Goal: Task Accomplishment & Management: Manage account settings

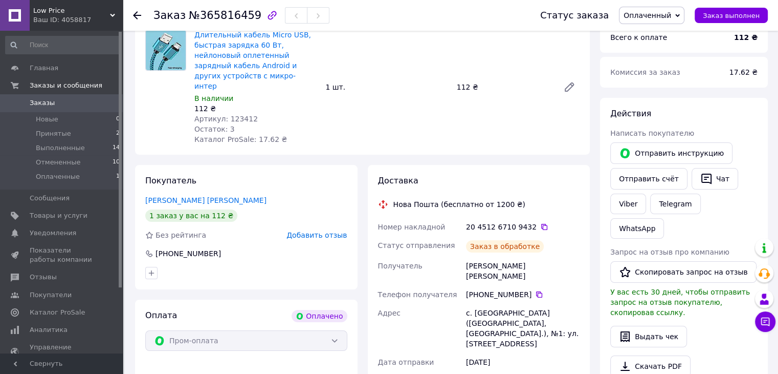
scroll to position [115, 0]
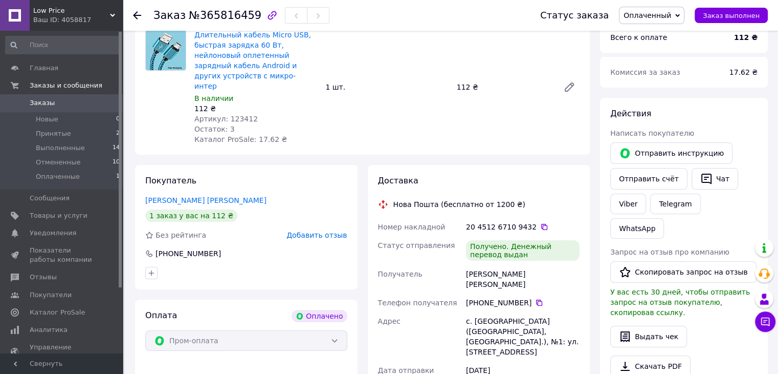
click at [58, 101] on span "Заказы" at bounding box center [62, 102] width 65 height 9
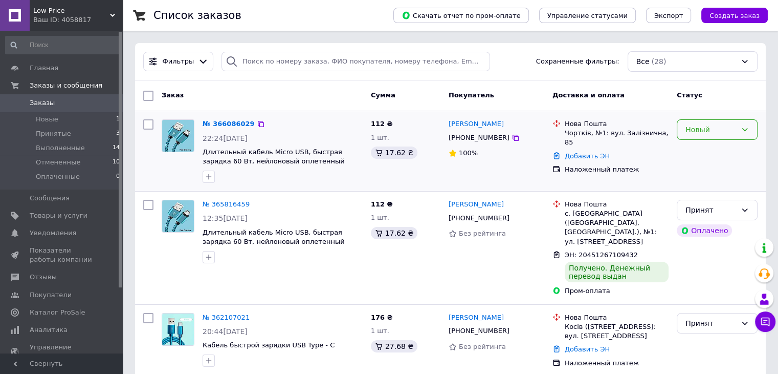
click at [726, 130] on div "Новый" at bounding box center [711, 129] width 51 height 11
click at [721, 150] on li "Принят" at bounding box center [718, 151] width 80 height 18
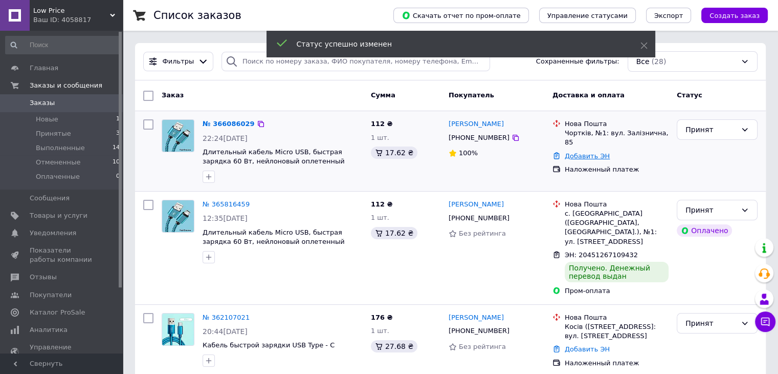
click at [590, 152] on link "Добавить ЭН" at bounding box center [587, 156] width 45 height 8
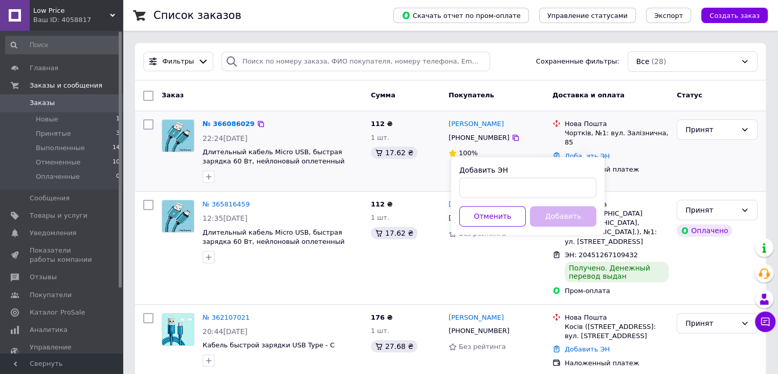
click at [637, 138] on li "[GEOGRAPHIC_DATA], №1: вул. Залізнична, 85" at bounding box center [611, 133] width 116 height 32
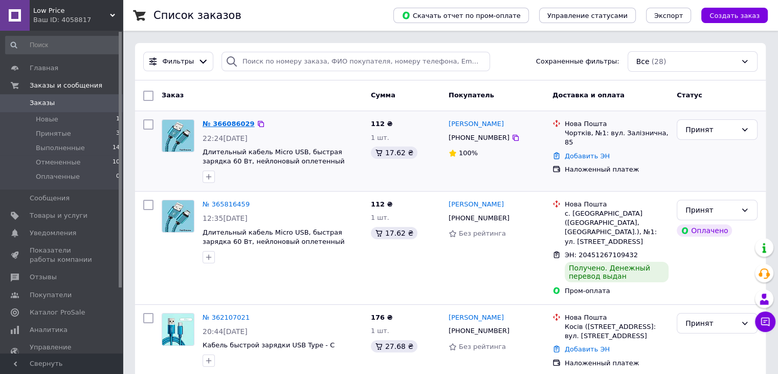
click at [230, 123] on link "№ 366086029" at bounding box center [229, 124] width 52 height 8
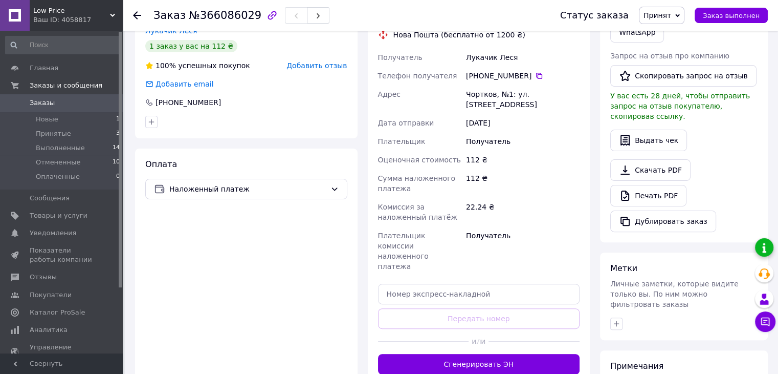
scroll to position [290, 0]
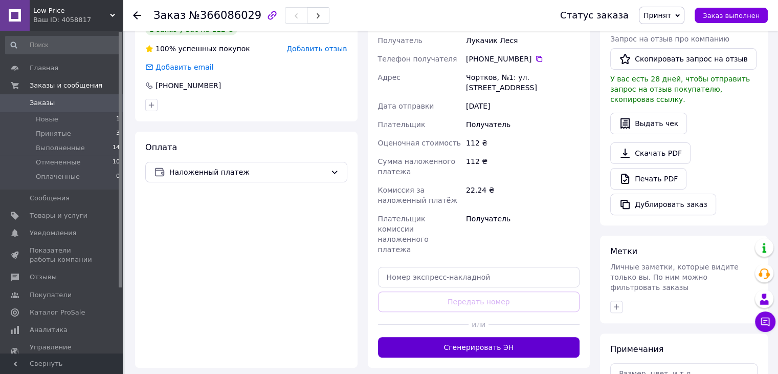
click at [496, 337] on button "Сгенерировать ЭН" at bounding box center [479, 347] width 202 height 20
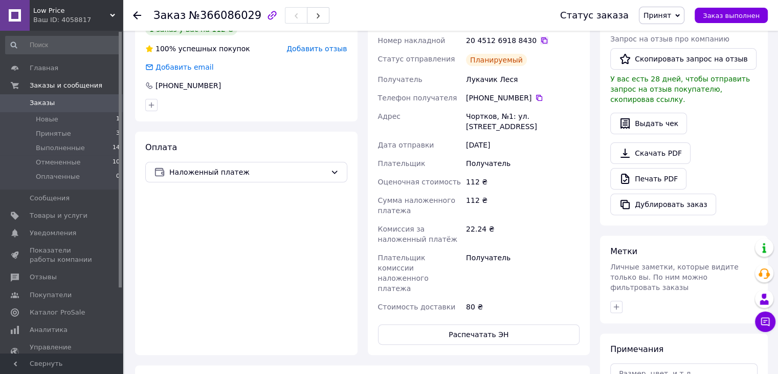
click at [540, 36] on icon at bounding box center [544, 40] width 8 height 8
